Goal: Information Seeking & Learning: Check status

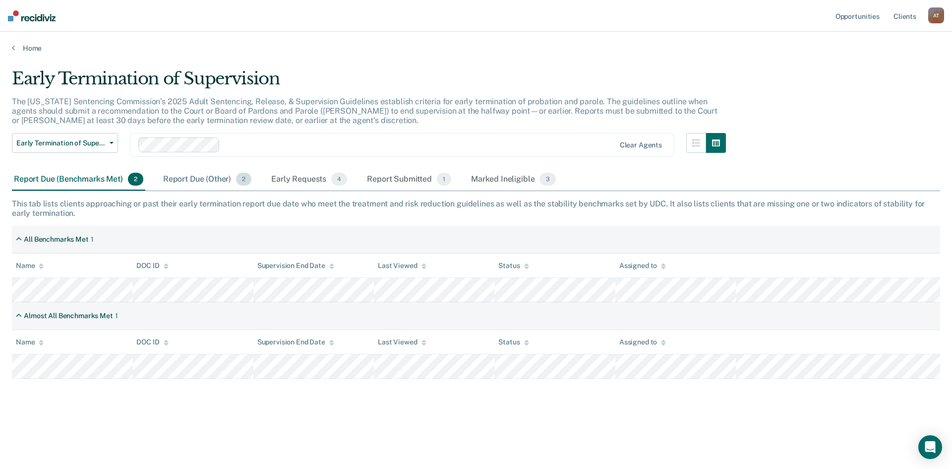
click at [195, 182] on div "Report Due (Other) 2" at bounding box center [207, 180] width 92 height 22
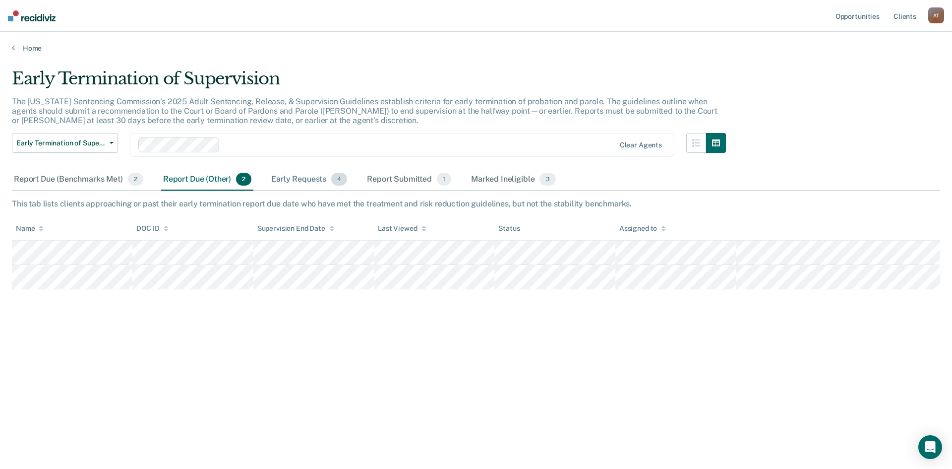
click at [309, 177] on div "Early Requests 4" at bounding box center [309, 180] width 80 height 22
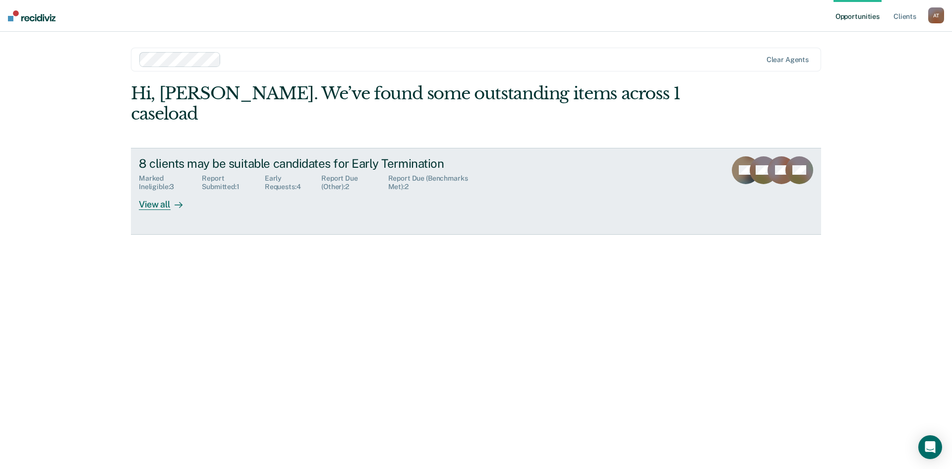
click at [163, 191] on div "View all" at bounding box center [167, 200] width 56 height 19
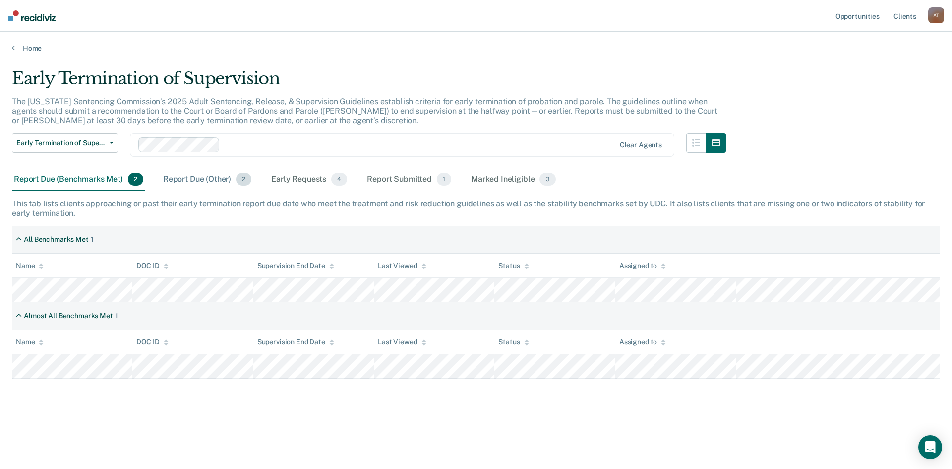
click at [204, 178] on div "Report Due (Other) 2" at bounding box center [207, 180] width 92 height 22
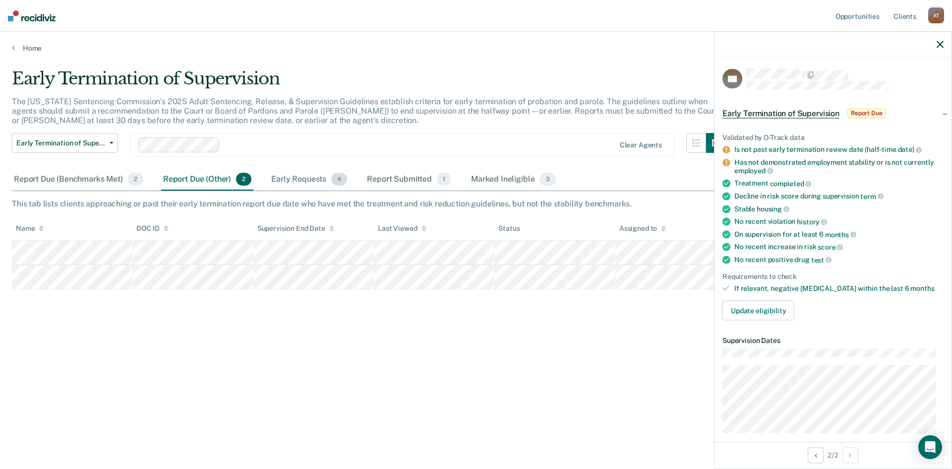
click at [307, 180] on div "Early Requests 4" at bounding box center [309, 180] width 80 height 22
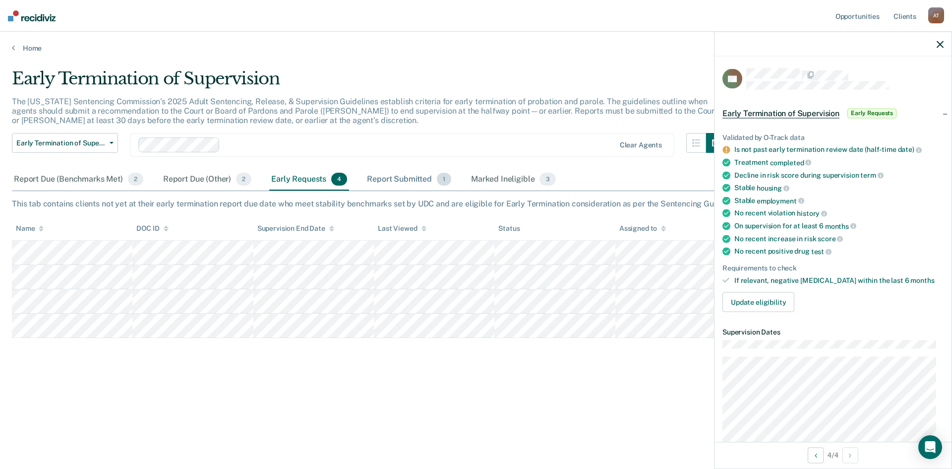
click at [392, 177] on div "Report Submitted 1" at bounding box center [409, 180] width 88 height 22
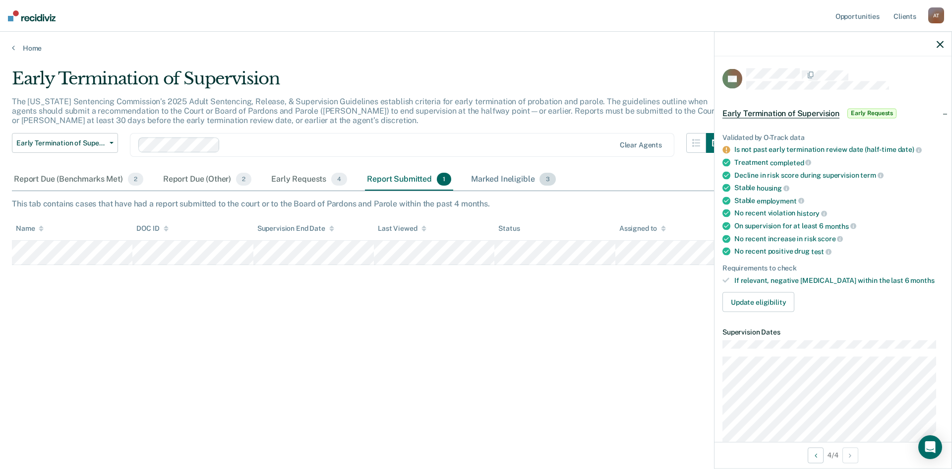
click at [500, 177] on div "Marked Ineligible 3" at bounding box center [513, 180] width 89 height 22
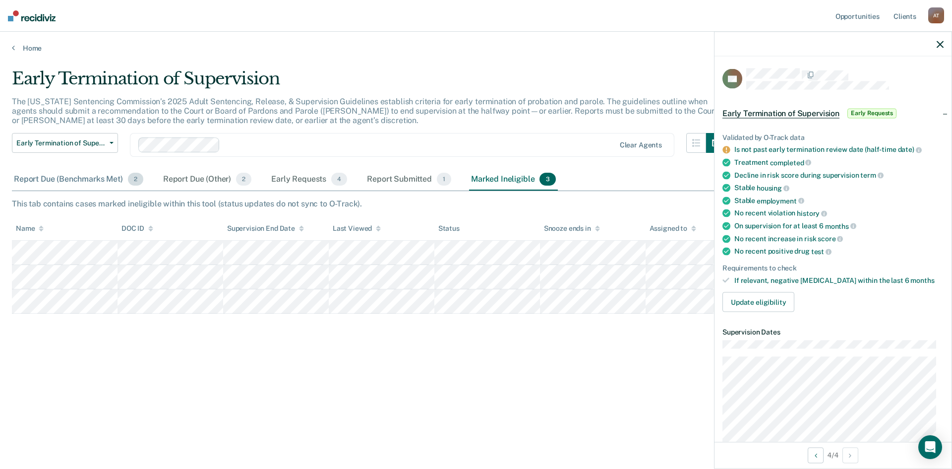
click at [77, 183] on div "Report Due (Benchmarks Met) 2" at bounding box center [78, 180] width 133 height 22
